Goal: Task Accomplishment & Management: Manage account settings

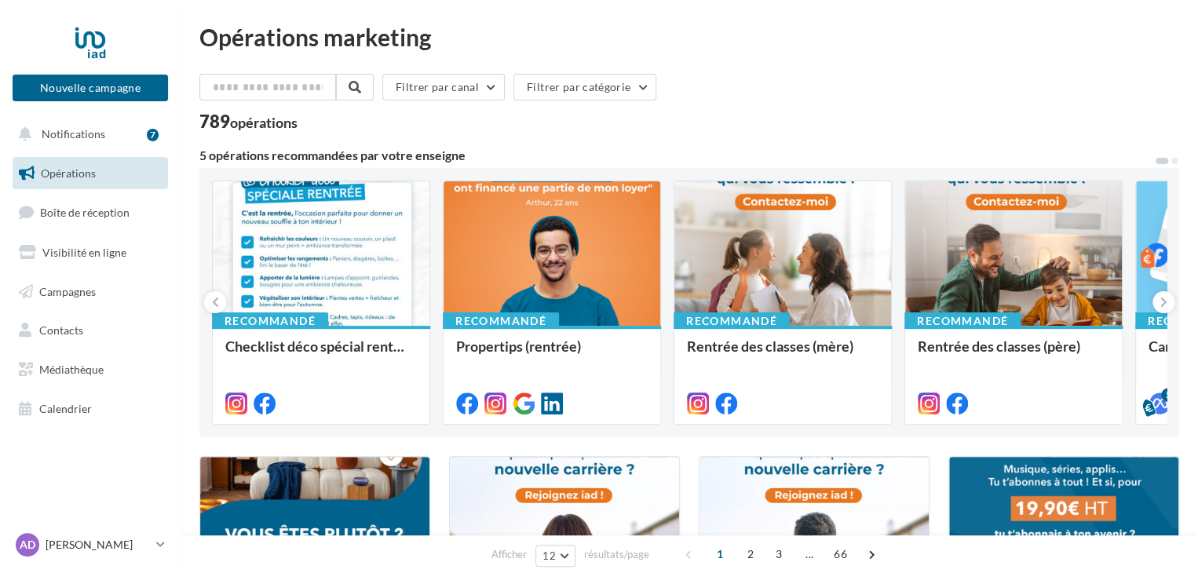
click at [92, 145] on button "Notifications 7" at bounding box center [86, 134] width 155 height 33
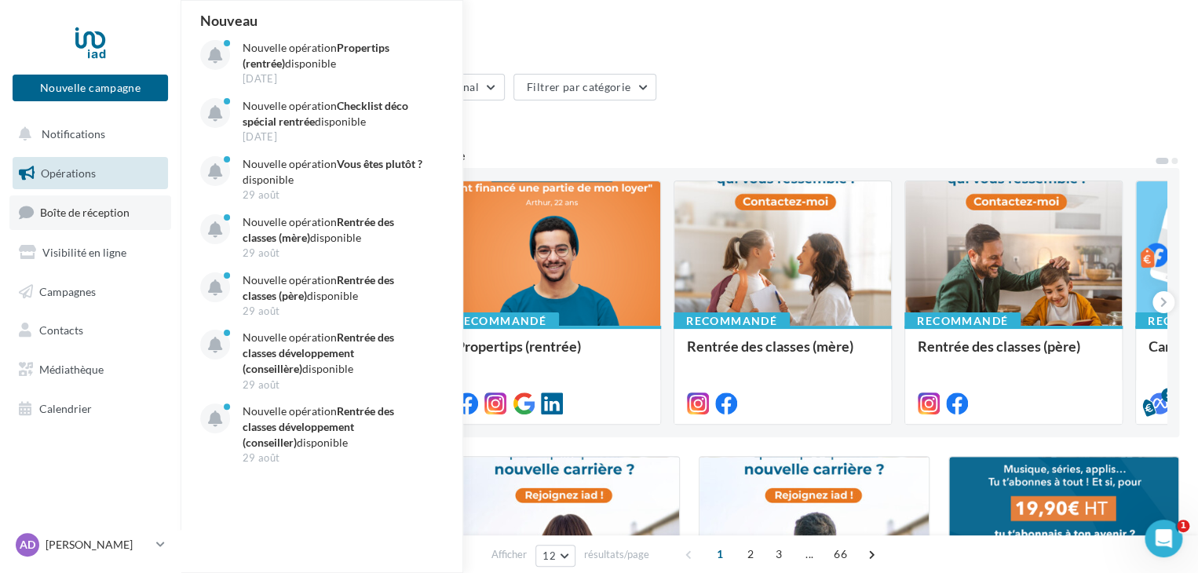
click at [103, 215] on span "Boîte de réception" at bounding box center [85, 212] width 90 height 13
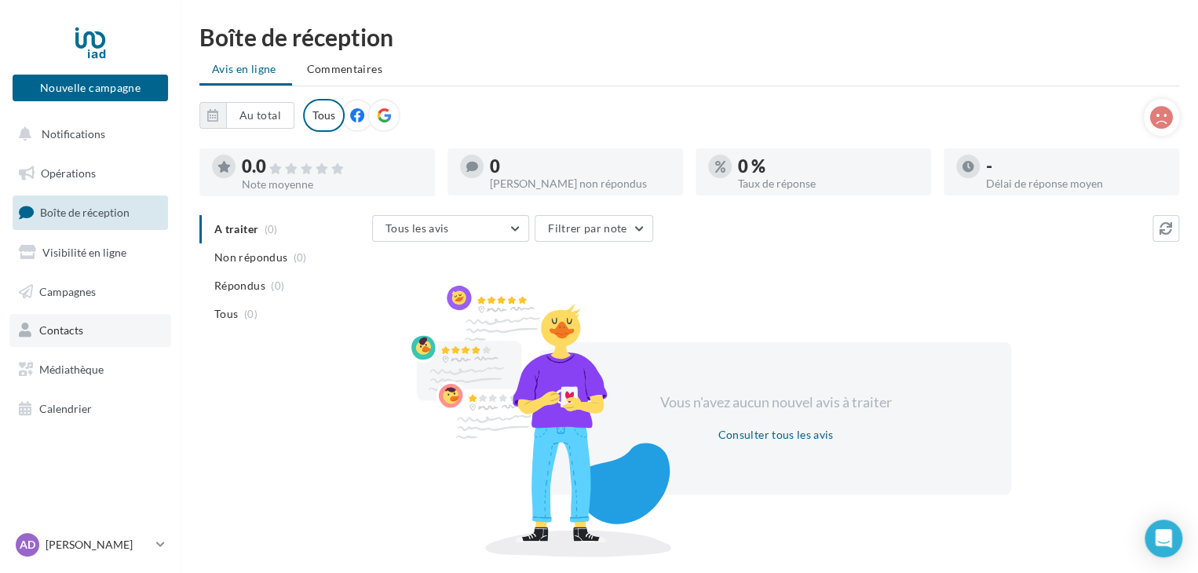
click at [72, 328] on span "Contacts" at bounding box center [61, 330] width 44 height 13
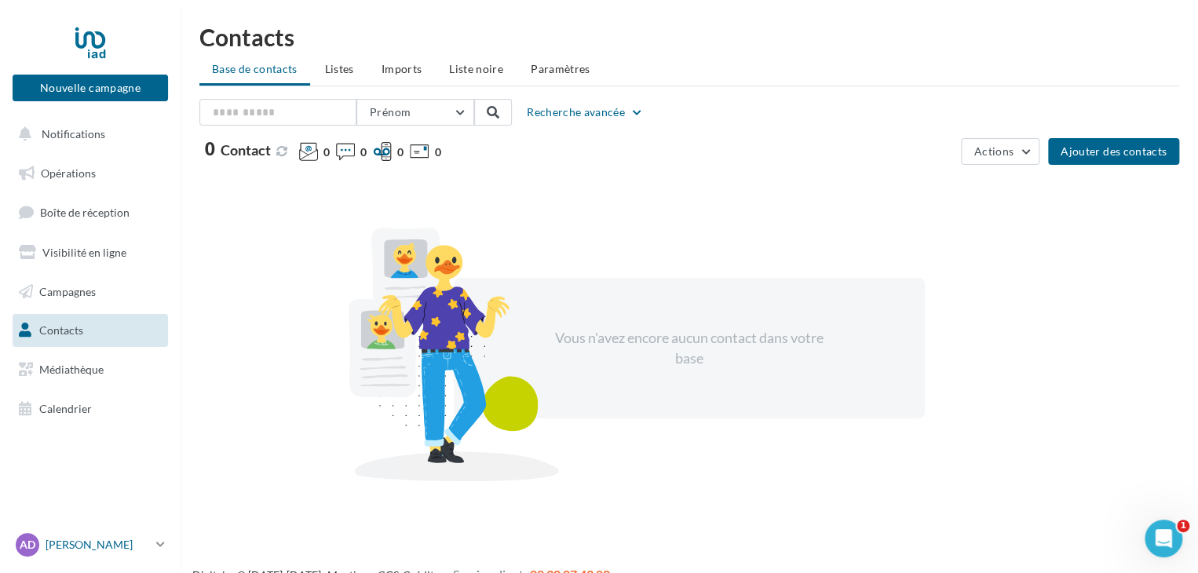
click at [99, 548] on p "[PERSON_NAME]" at bounding box center [98, 545] width 104 height 16
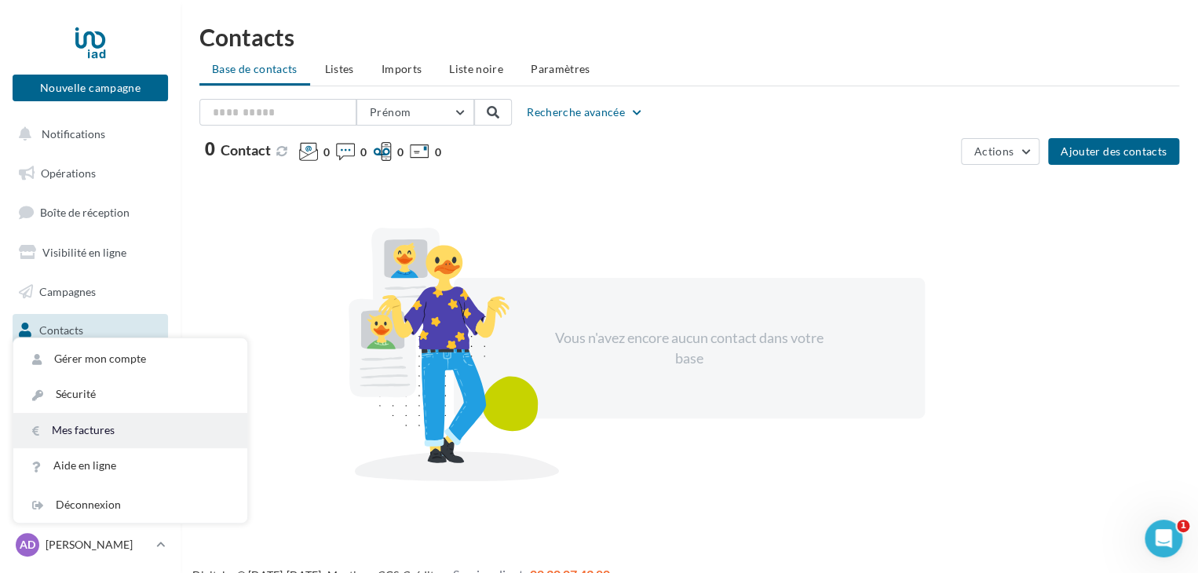
click at [91, 441] on link "Mes factures" at bounding box center [130, 430] width 234 height 35
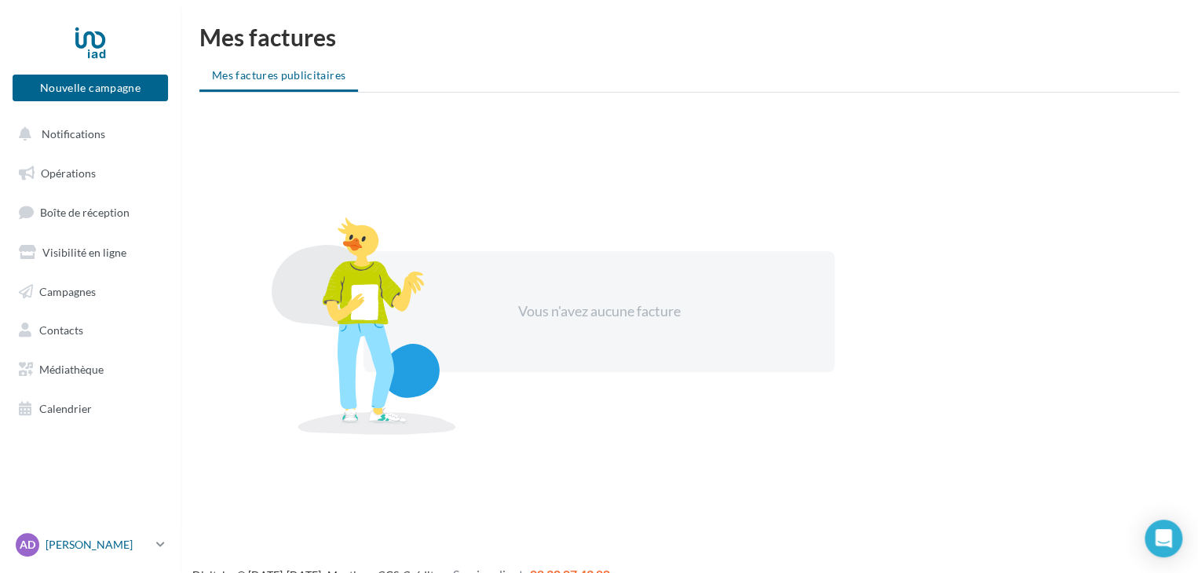
click at [83, 535] on div "AD Anthony DECLIE anthony.declie@iadfrance.fr" at bounding box center [83, 545] width 134 height 24
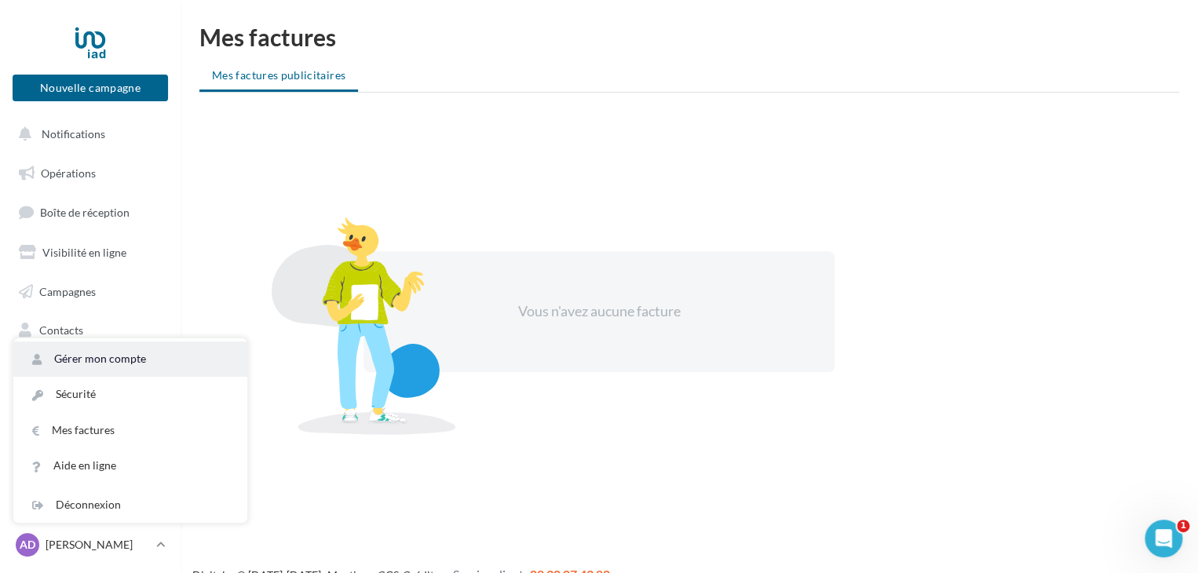
click at [90, 367] on link "Gérer mon compte" at bounding box center [130, 359] width 234 height 35
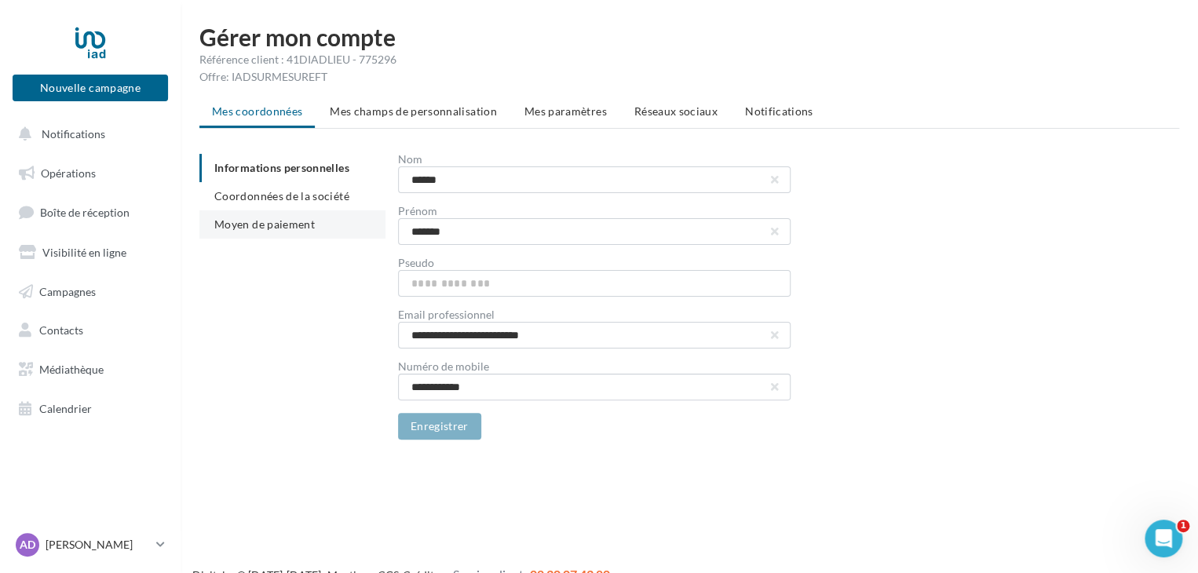
click at [295, 225] on span "Moyen de paiement" at bounding box center [264, 224] width 101 height 13
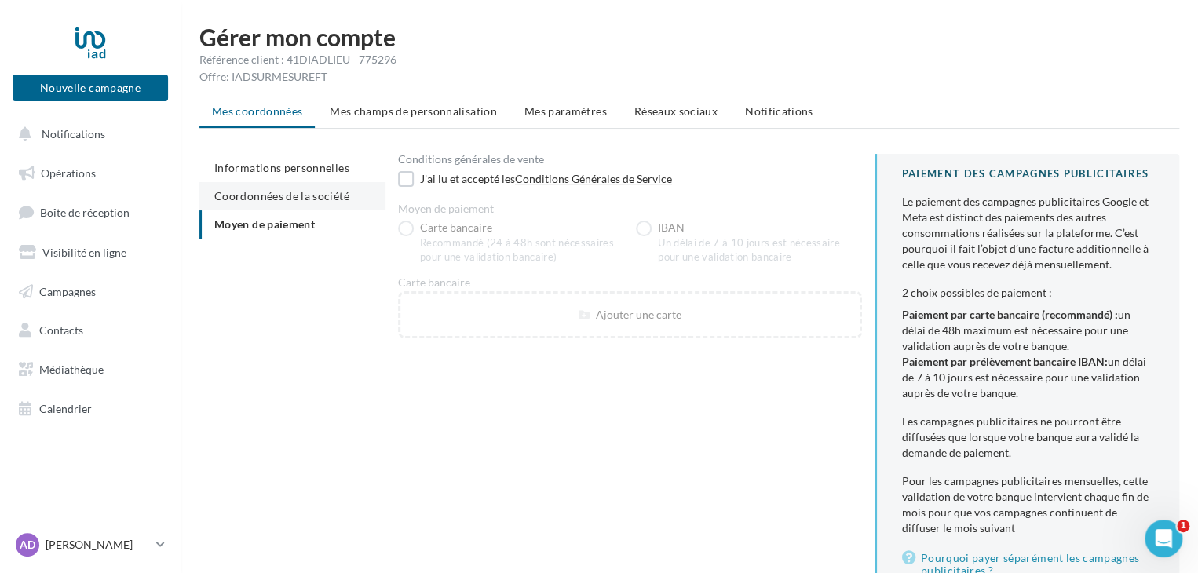
click at [290, 202] on span "Coordonnées de la société" at bounding box center [281, 195] width 135 height 13
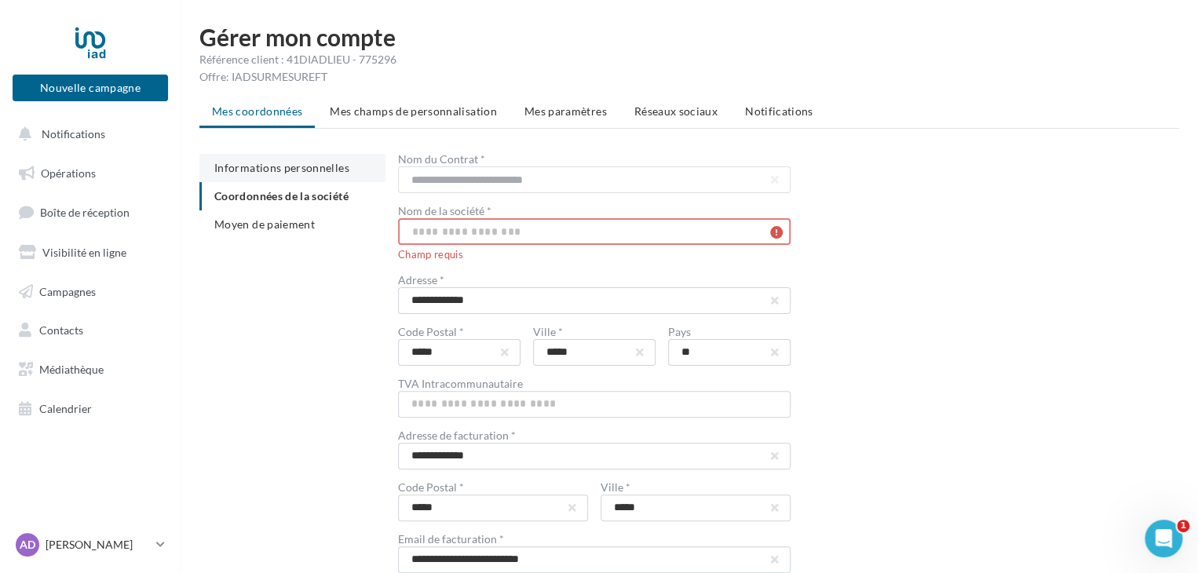
click at [283, 177] on li "Informations personnelles" at bounding box center [292, 168] width 186 height 28
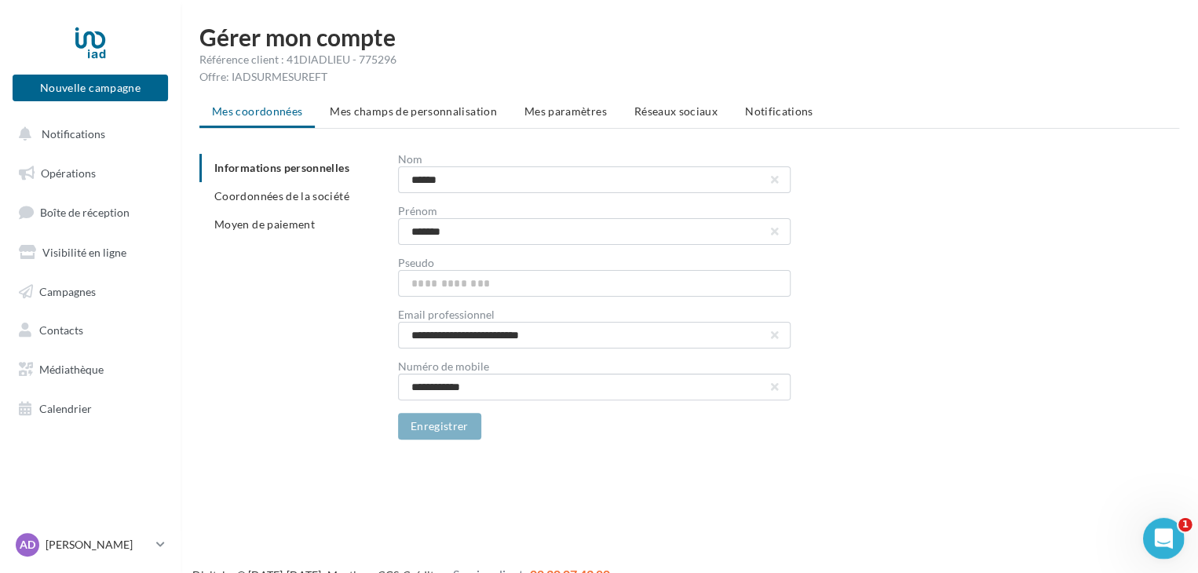
click at [1153, 538] on icon "Ouvrir le Messenger Intercom" at bounding box center [1162, 537] width 26 height 26
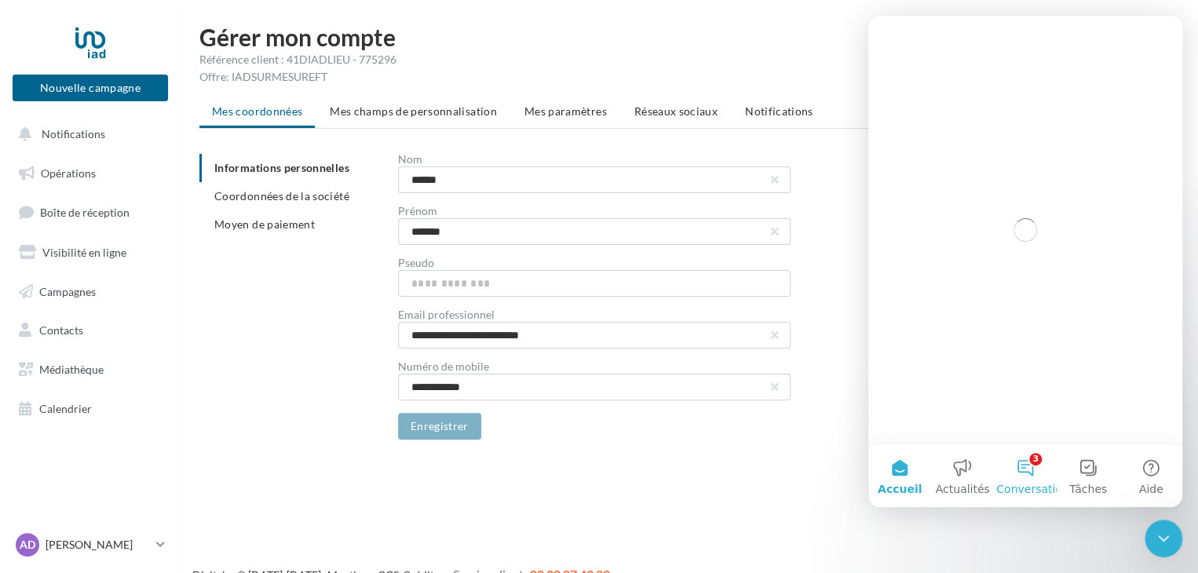
click at [1038, 472] on button "3 Conversations" at bounding box center [1025, 475] width 63 height 63
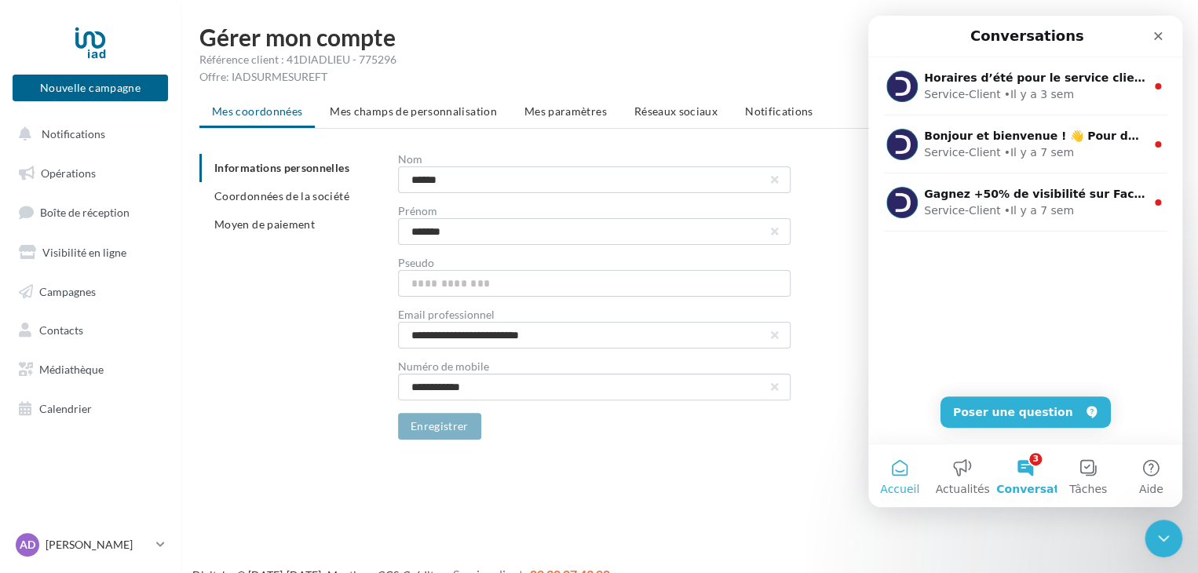
click at [911, 485] on span "Accueil" at bounding box center [899, 489] width 39 height 11
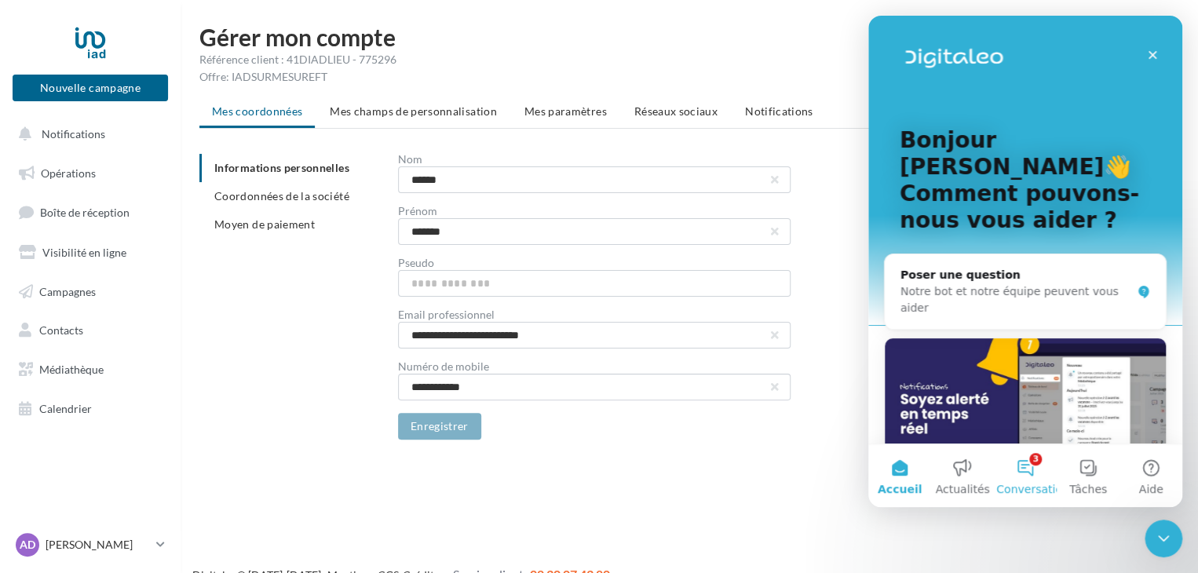
click at [1032, 473] on button "3 Conversations" at bounding box center [1025, 475] width 63 height 63
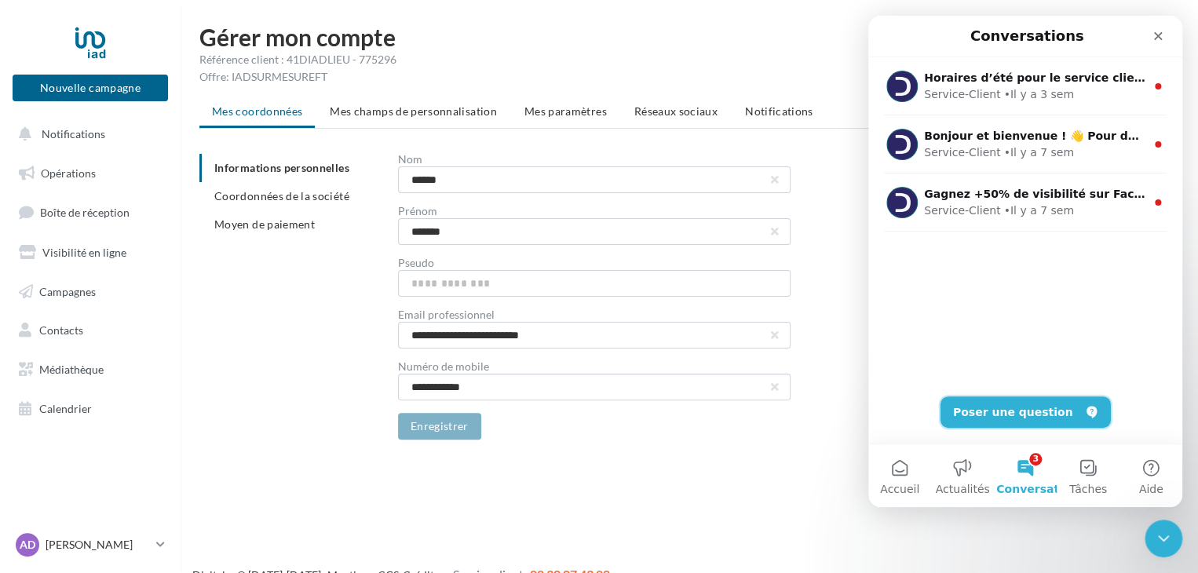
click at [997, 422] on button "Poser une question" at bounding box center [1026, 412] width 170 height 31
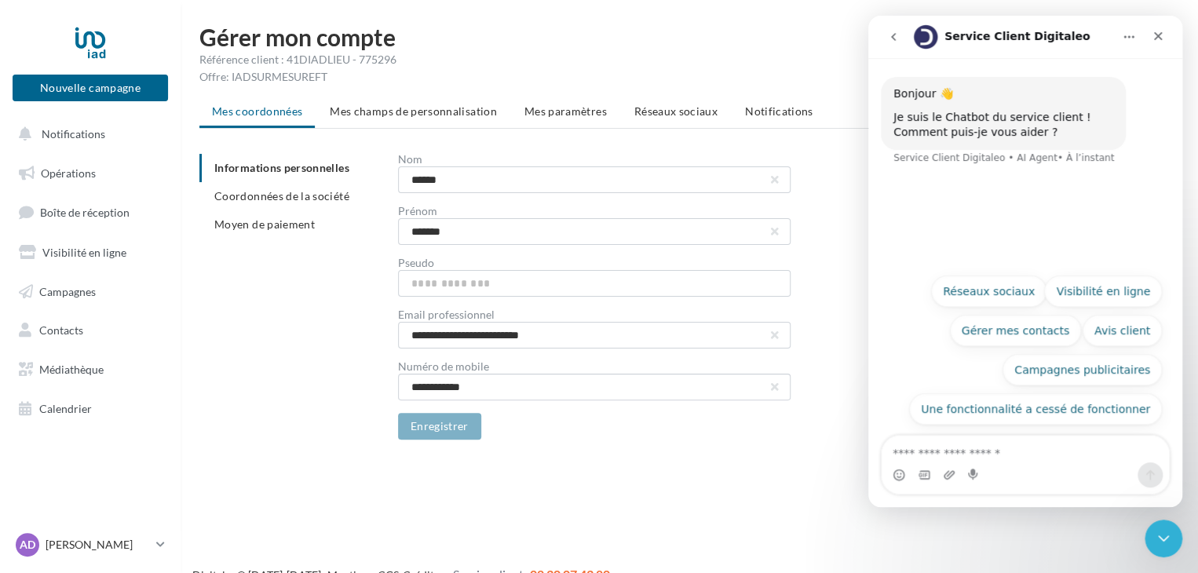
click at [1005, 455] on textarea "Posez une question..." at bounding box center [1025, 449] width 287 height 27
type textarea "**********"
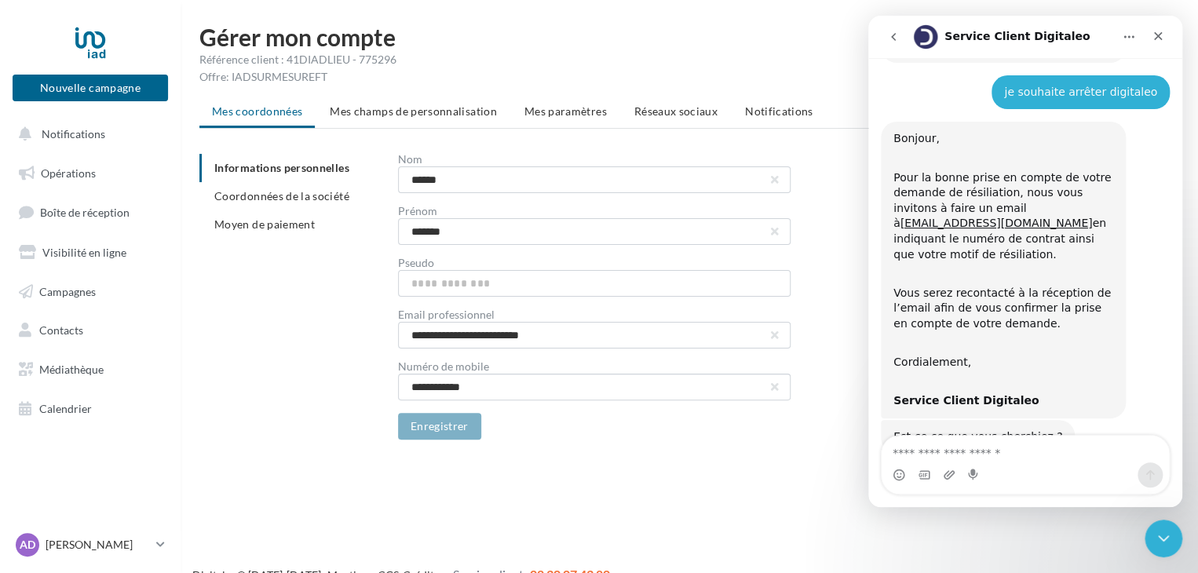
scroll to position [122, 0]
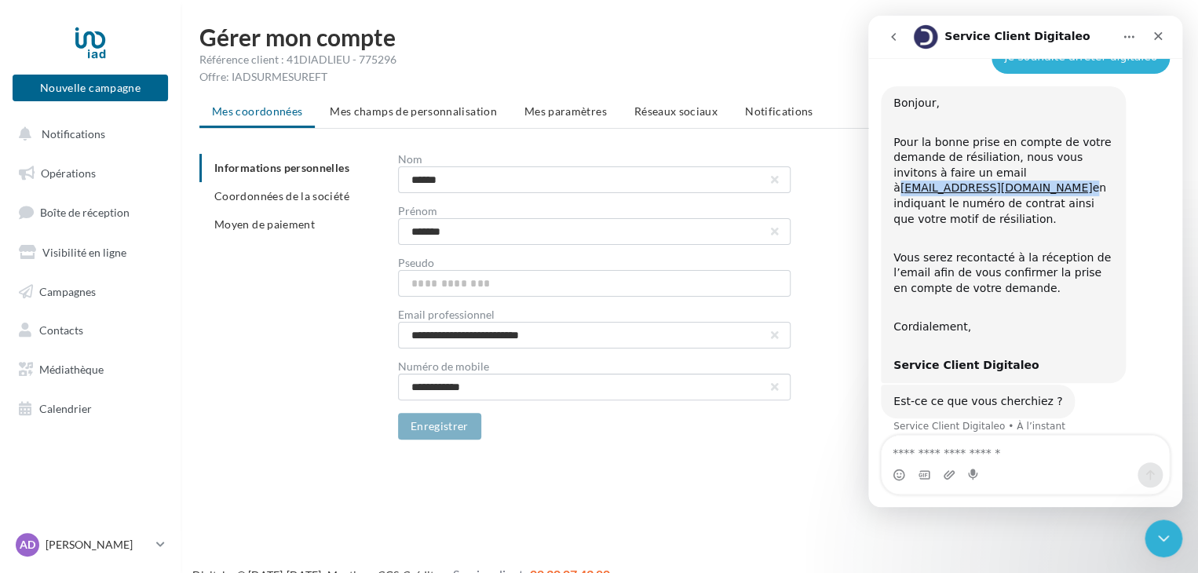
drag, startPoint x: 1099, startPoint y: 173, endPoint x: 970, endPoint y: 173, distance: 128.8
click at [970, 173] on div "Pour la bonne prise en compte de votre demande de résiliation, nous vous invito…" at bounding box center [1004, 173] width 220 height 108
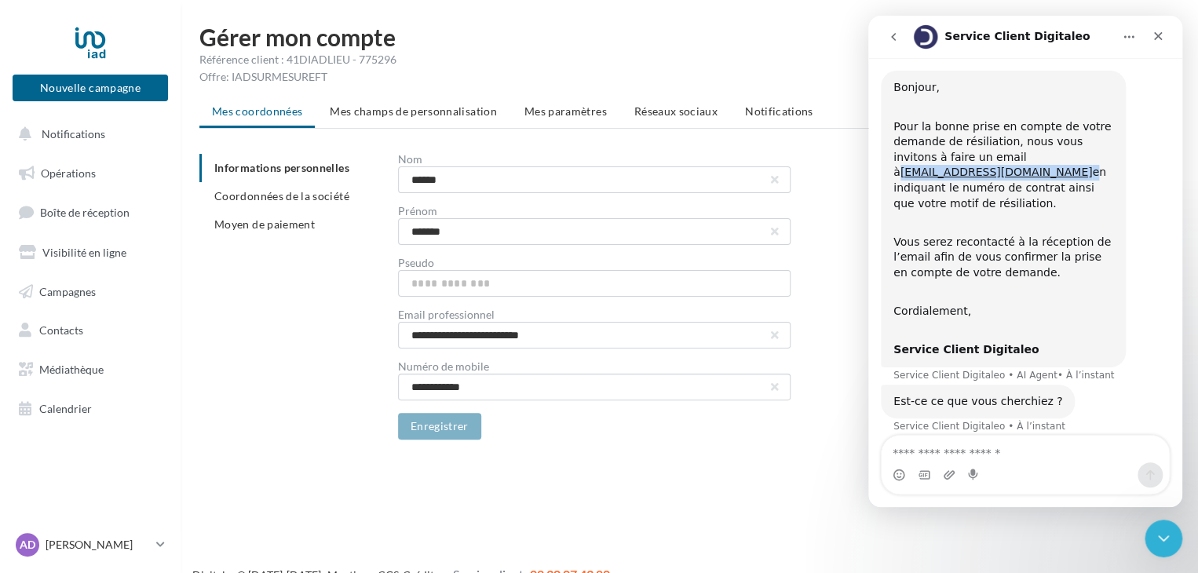
copy div "[EMAIL_ADDRESS][DOMAIN_NAME]"
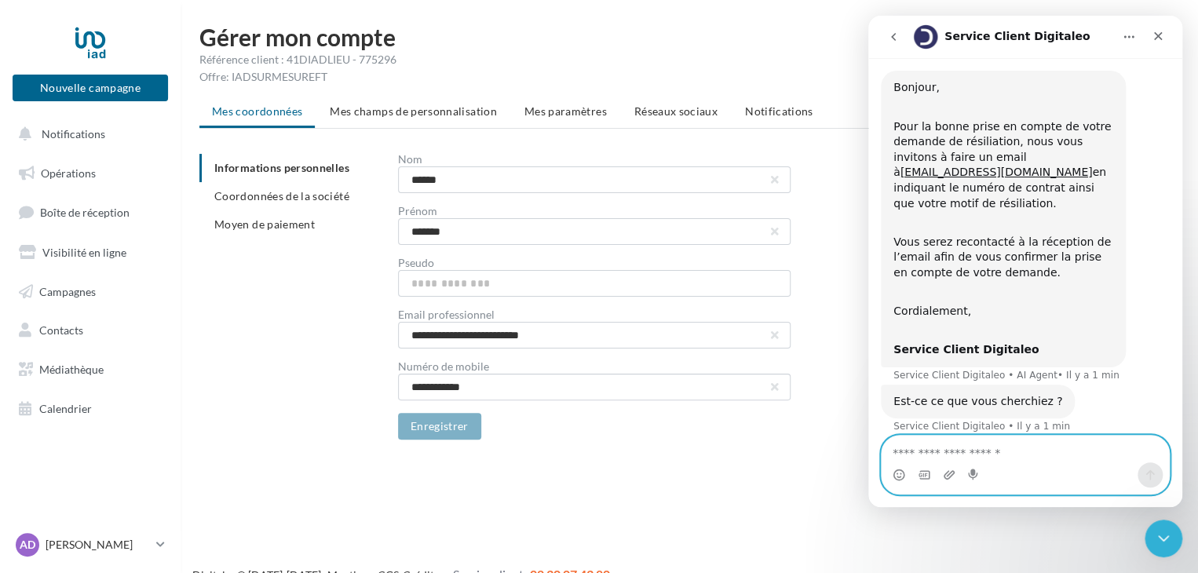
click at [938, 451] on textarea "Envoyer un message..." at bounding box center [1025, 449] width 287 height 27
type textarea "**********"
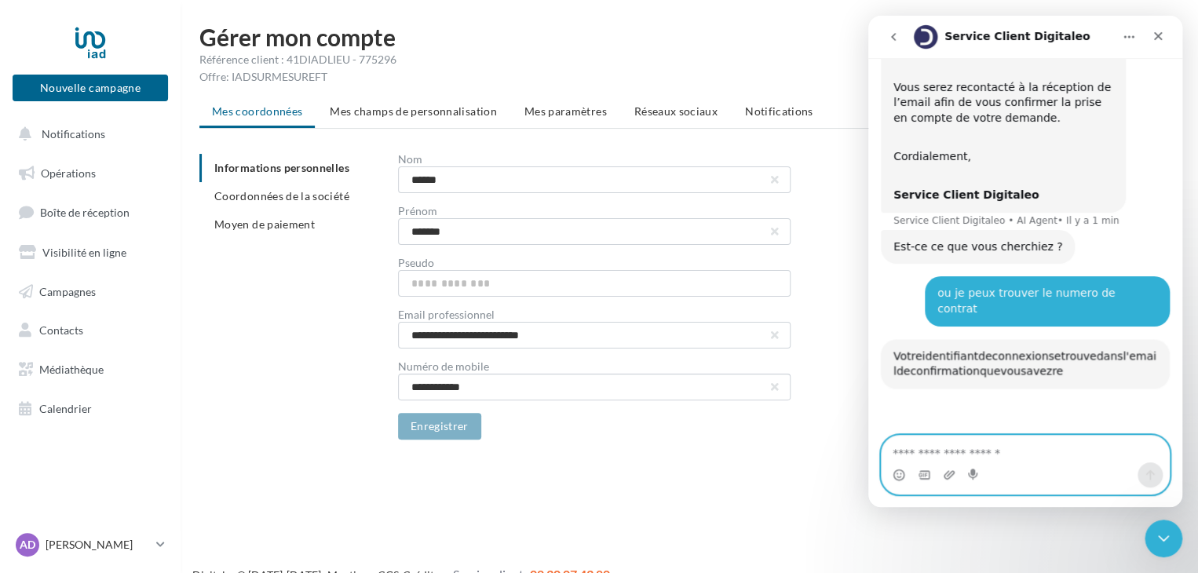
scroll to position [499, 0]
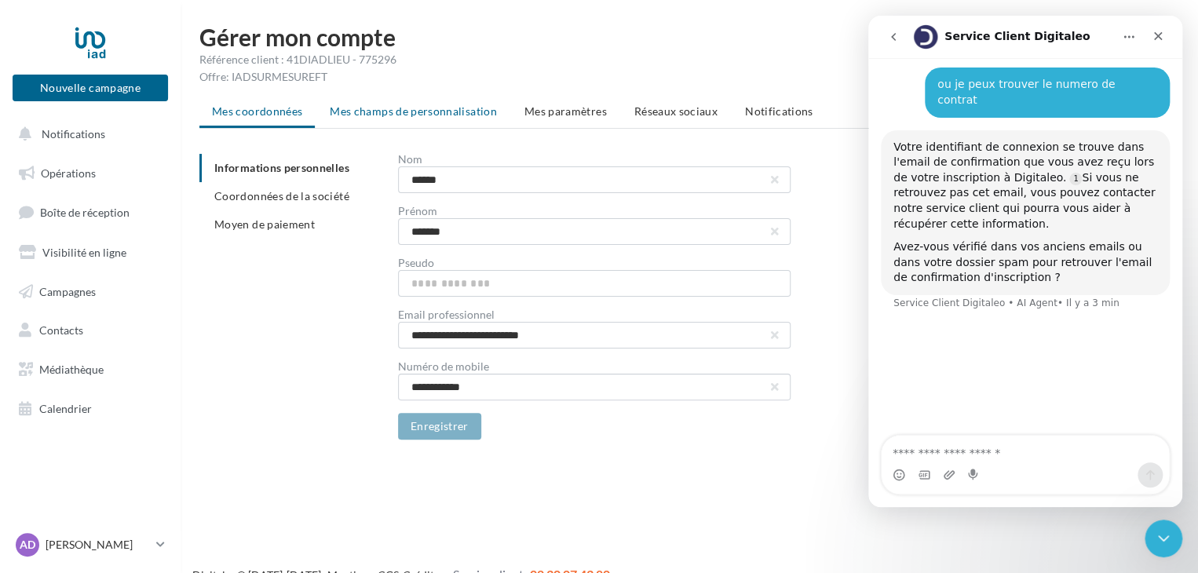
click at [475, 112] on span "Mes champs de personnalisation" at bounding box center [413, 110] width 167 height 13
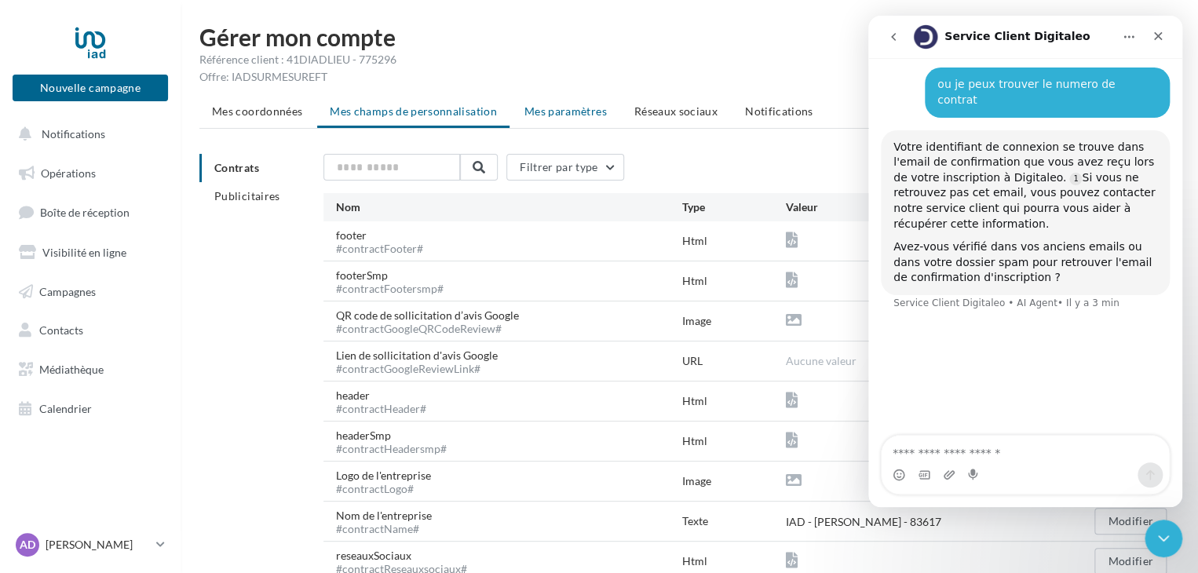
click at [576, 108] on span "Mes paramètres" at bounding box center [566, 110] width 82 height 13
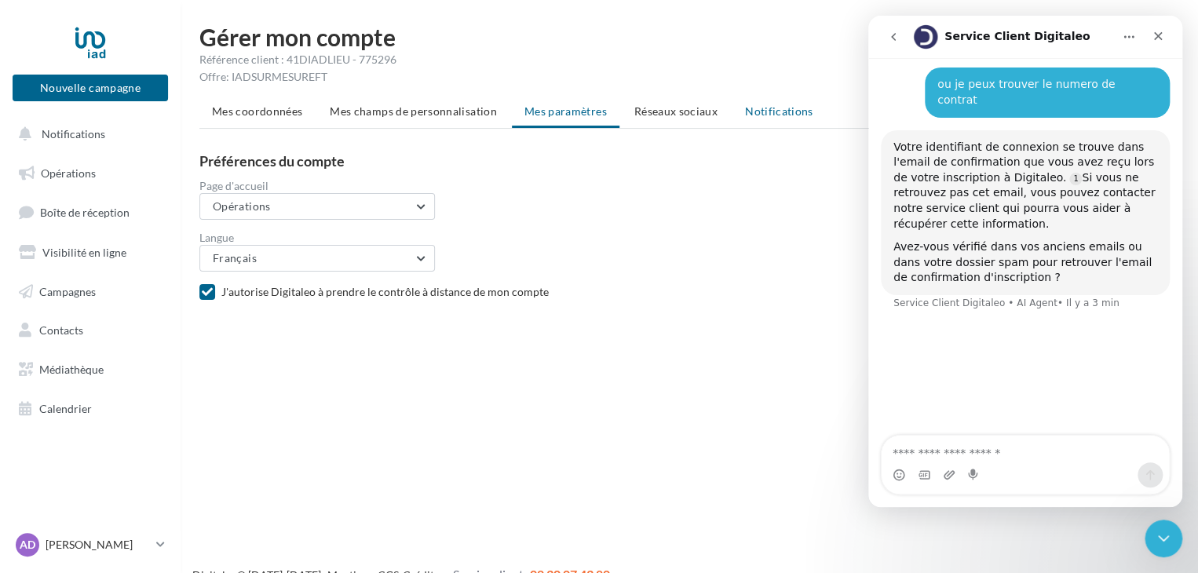
click at [735, 108] on li "Notifications" at bounding box center [779, 111] width 93 height 28
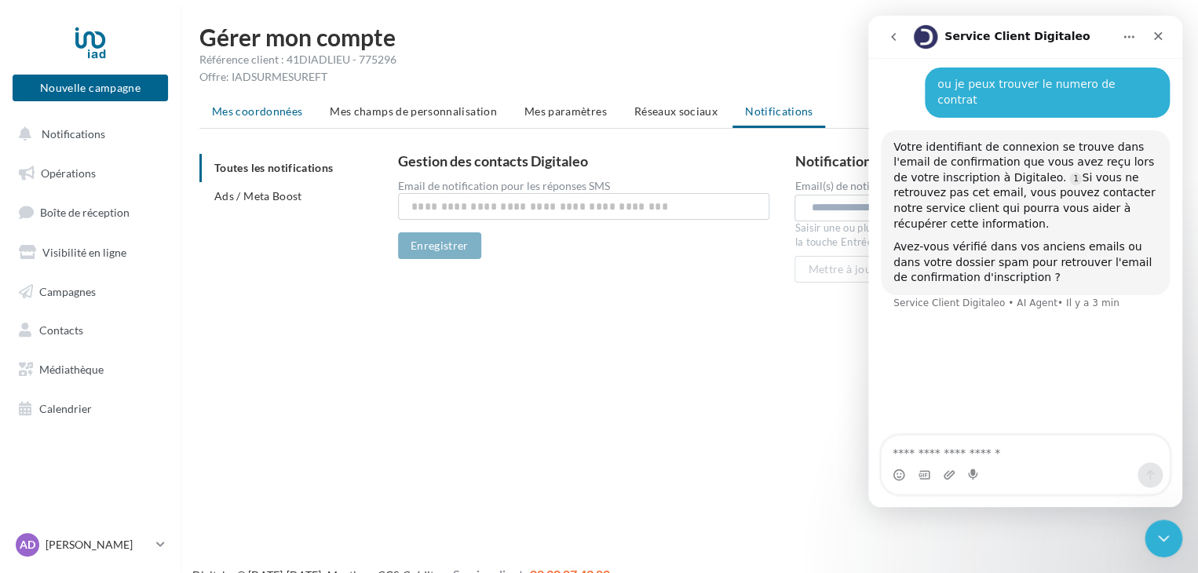
click at [283, 120] on li "Mes coordonnées" at bounding box center [256, 111] width 115 height 28
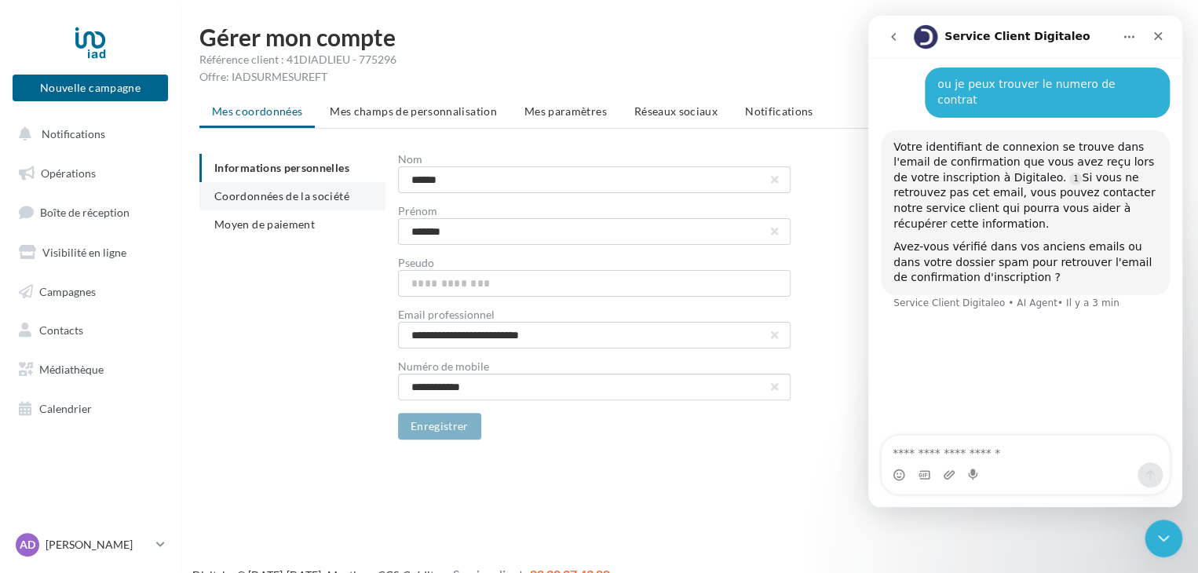
click at [285, 196] on span "Coordonnées de la société" at bounding box center [281, 195] width 135 height 13
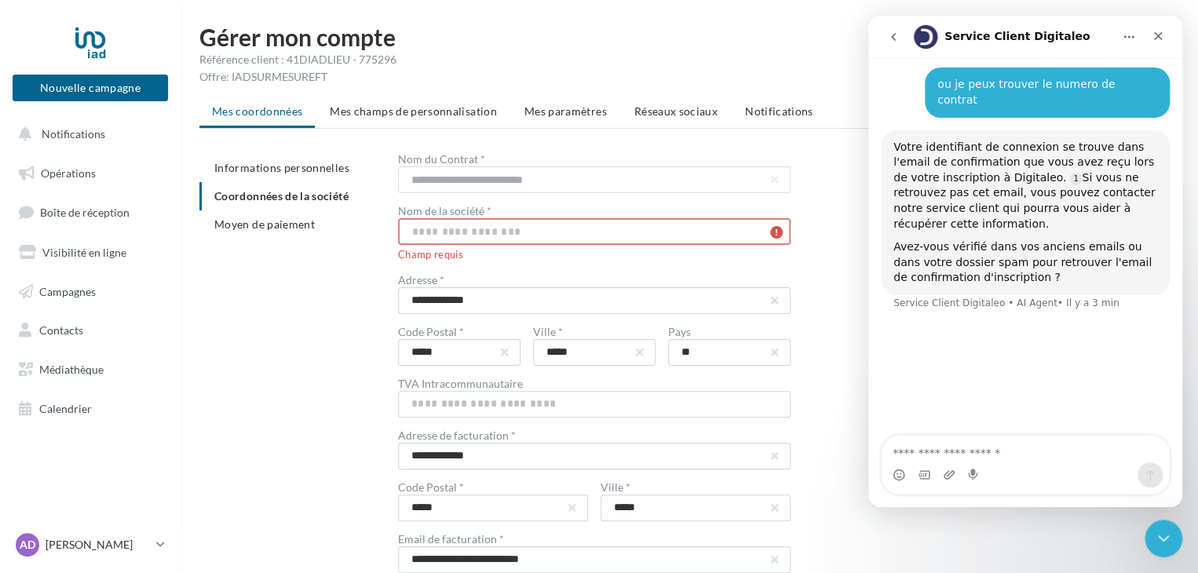
click at [861, 420] on div "**********" at bounding box center [788, 466] width 781 height 624
click at [839, 398] on div "**********" at bounding box center [788, 466] width 781 height 624
click at [1153, 35] on icon "Fermer" at bounding box center [1158, 36] width 13 height 13
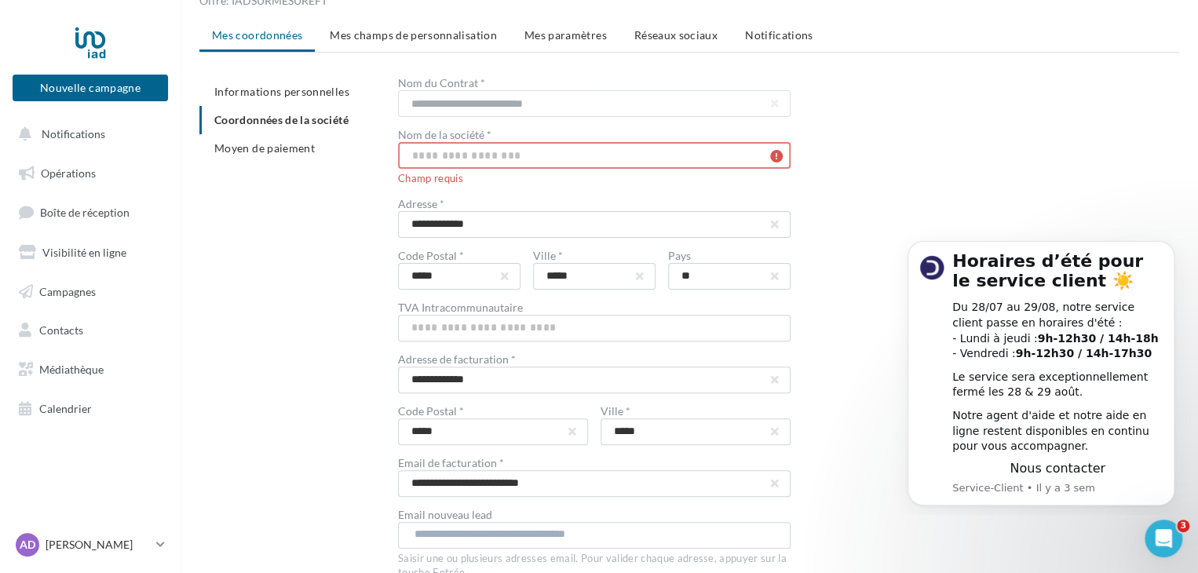
scroll to position [149, 0]
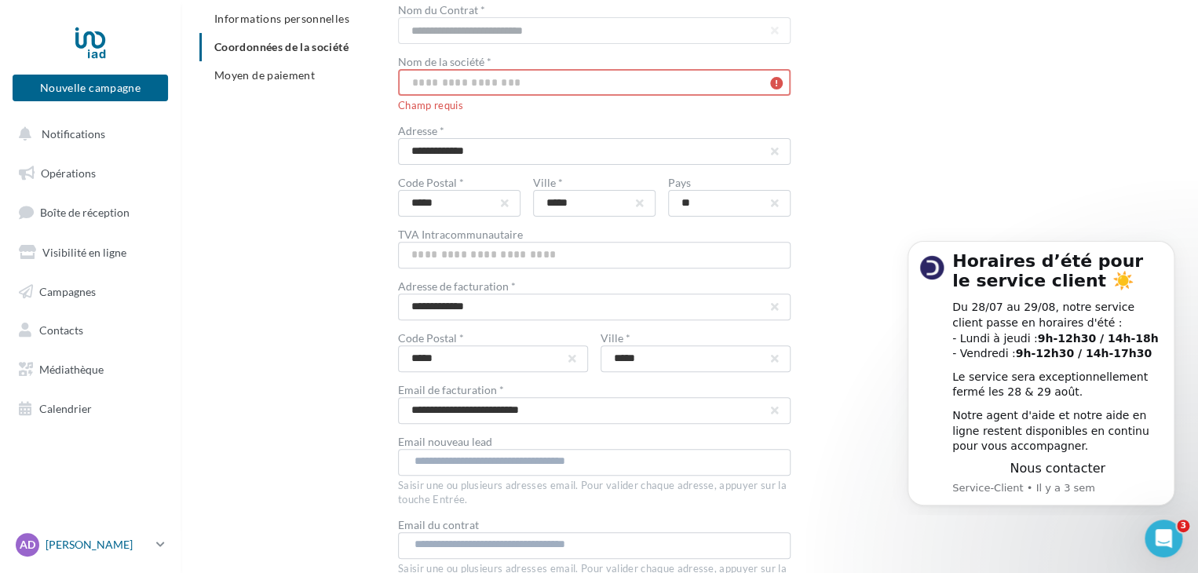
click at [121, 555] on div "AD [PERSON_NAME] [PERSON_NAME][EMAIL_ADDRESS][DOMAIN_NAME]" at bounding box center [83, 545] width 134 height 24
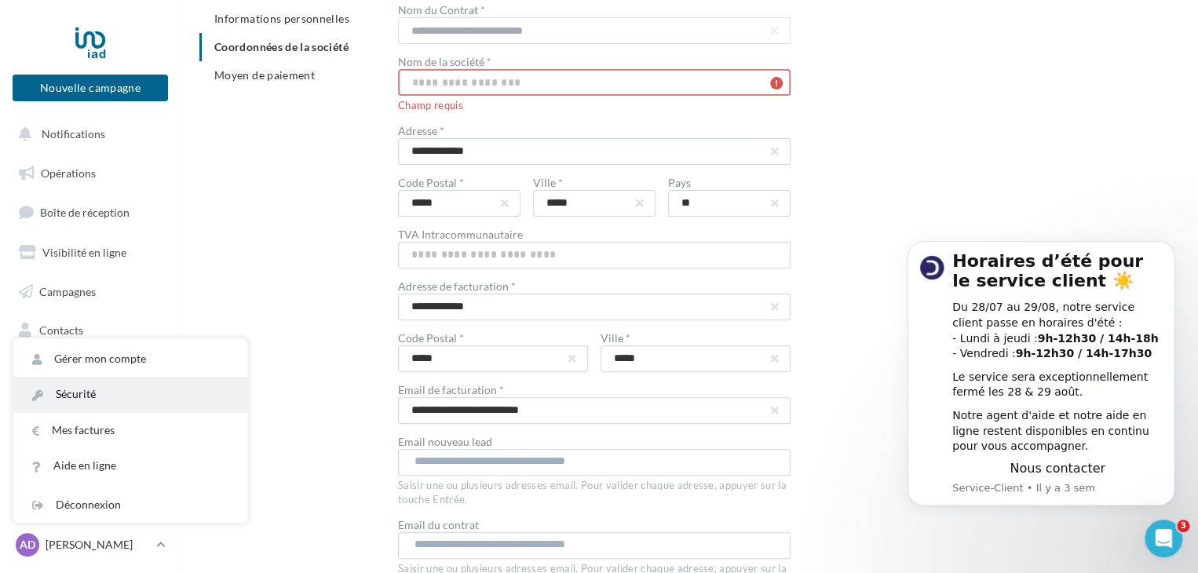
click at [99, 402] on link "Sécurité" at bounding box center [130, 394] width 234 height 35
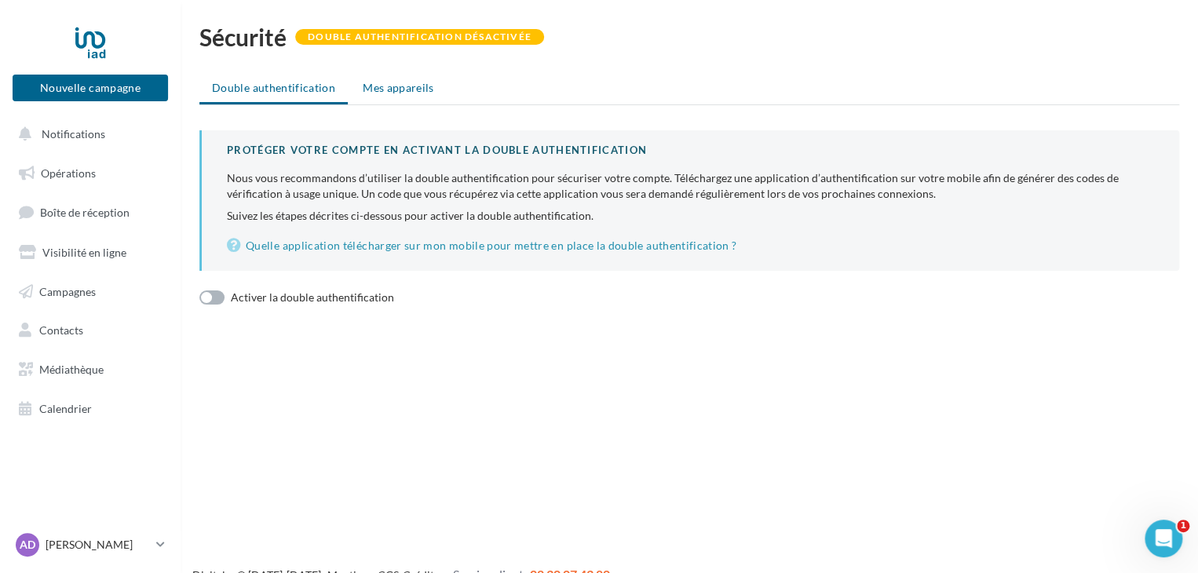
click at [372, 97] on li "Mes appareils" at bounding box center [398, 88] width 97 height 28
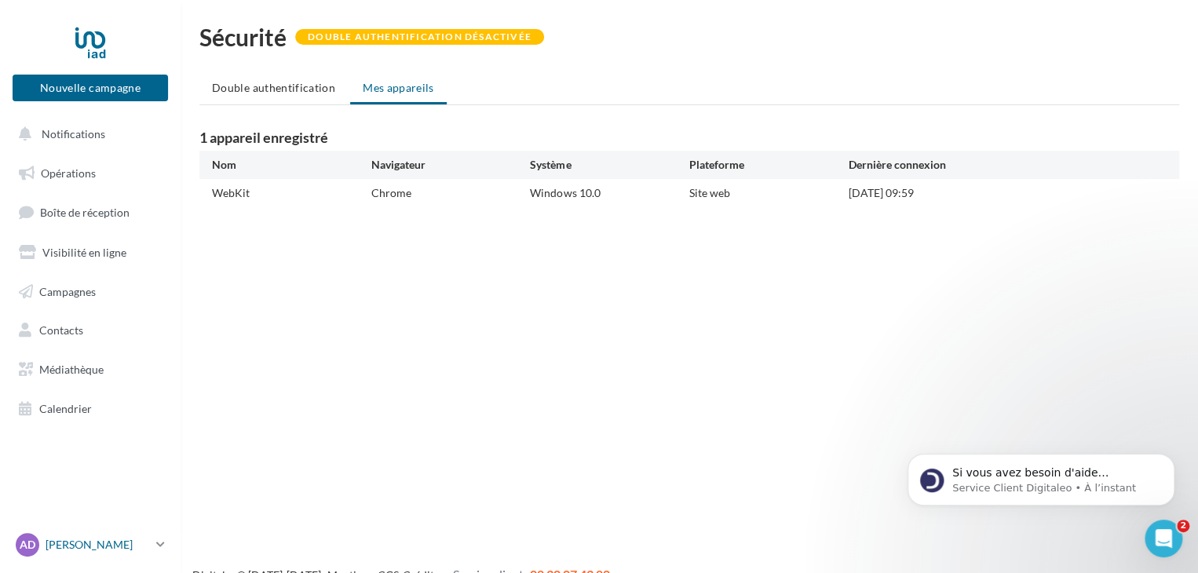
click at [78, 541] on p "[PERSON_NAME]" at bounding box center [98, 545] width 104 height 16
click at [389, 381] on div "Nouvelle campagne Nouvelle campagne Notifications Opérations Boîte de réception…" at bounding box center [599, 311] width 1198 height 573
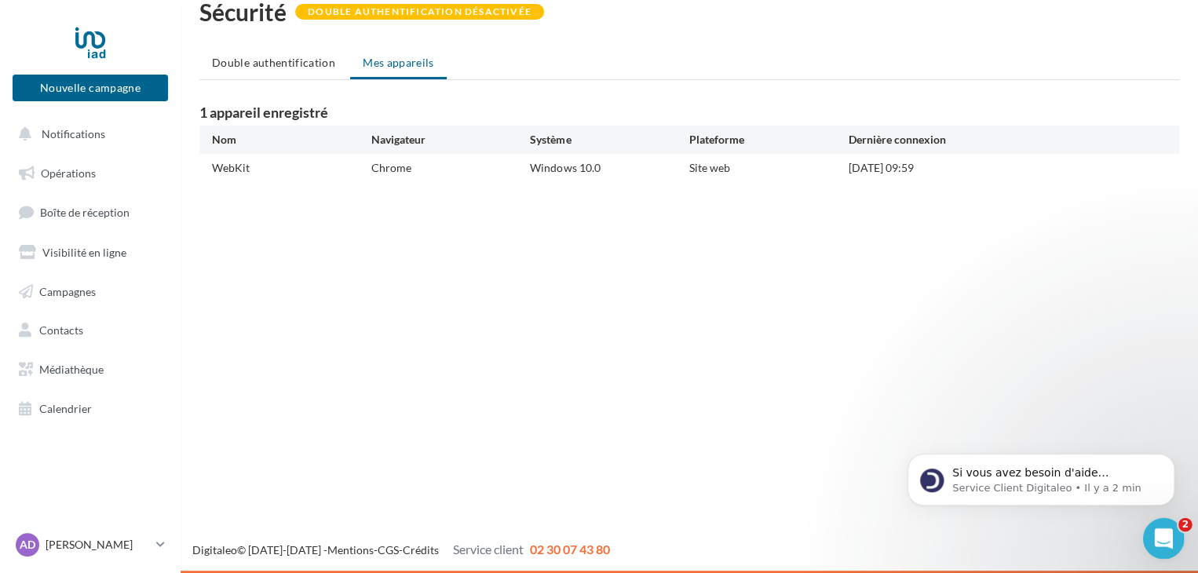
click at [1164, 544] on icon "Ouvrir le Messenger Intercom" at bounding box center [1162, 537] width 26 height 26
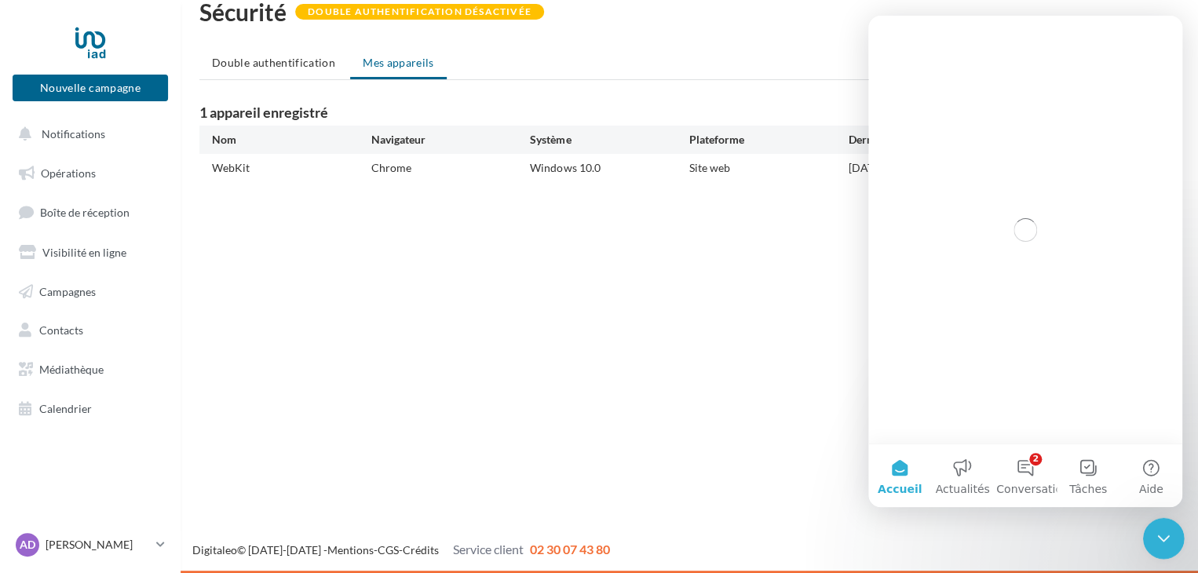
scroll to position [0, 0]
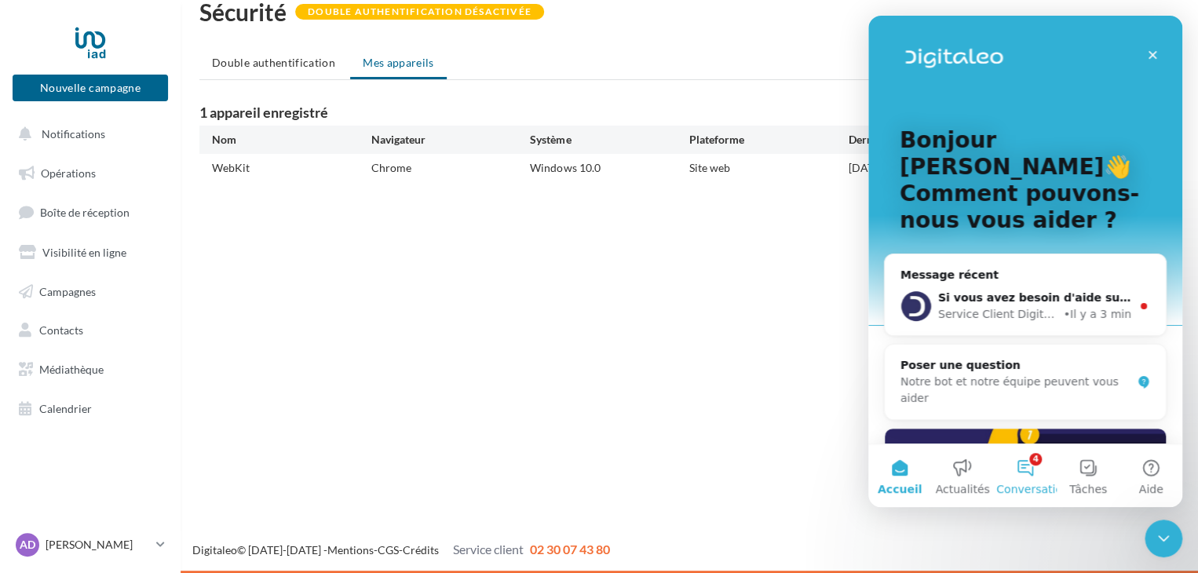
click at [1016, 473] on button "4 Conversations" at bounding box center [1025, 475] width 63 height 63
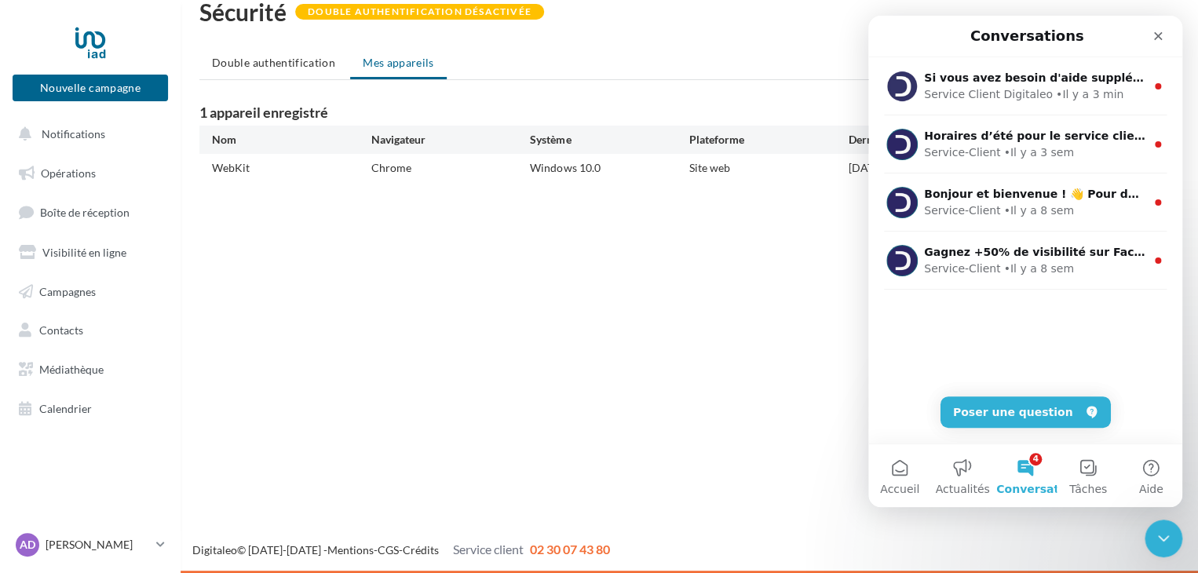
click at [720, 255] on div "Nouvelle campagne Nouvelle campagne Notifications Opérations Boîte de réception…" at bounding box center [599, 286] width 1198 height 573
click at [1160, 37] on icon "Fermer" at bounding box center [1158, 36] width 9 height 9
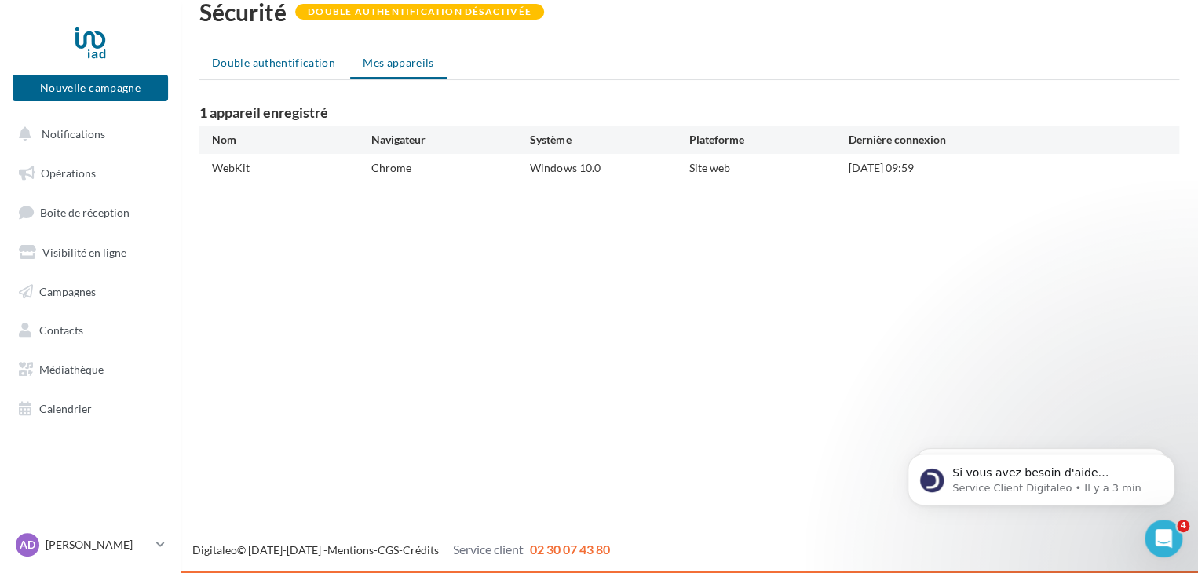
click at [281, 59] on span "Double authentification" at bounding box center [273, 62] width 123 height 13
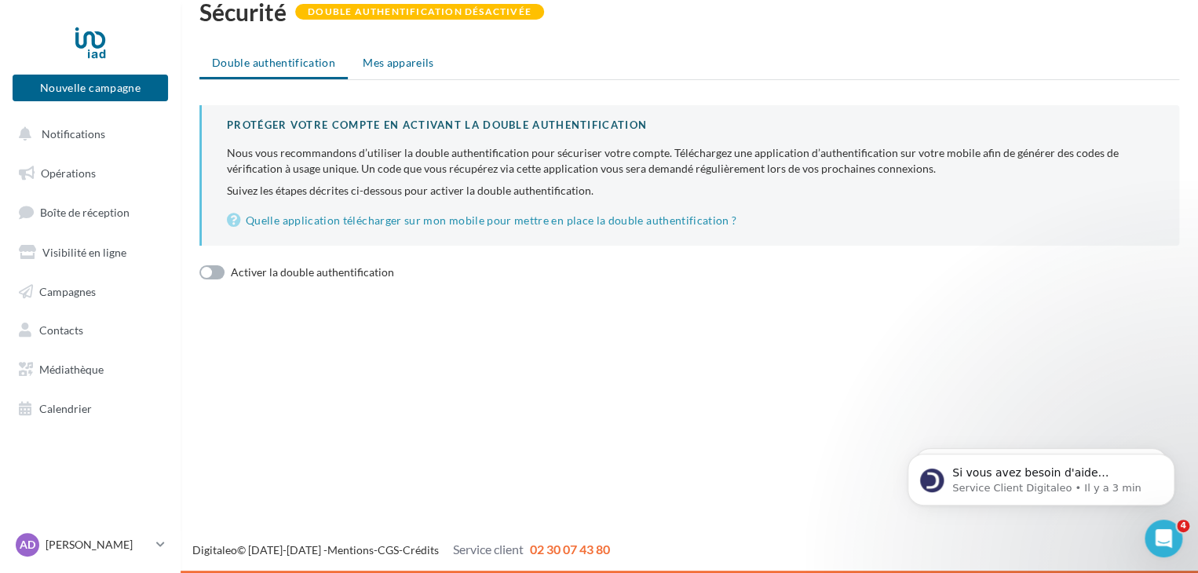
click at [375, 64] on span "Mes appareils" at bounding box center [398, 62] width 71 height 13
